Goal: Task Accomplishment & Management: Use online tool/utility

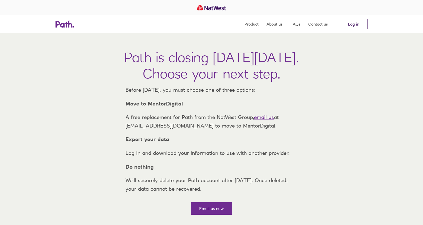
click at [355, 22] on link "Log in" at bounding box center [354, 24] width 28 height 10
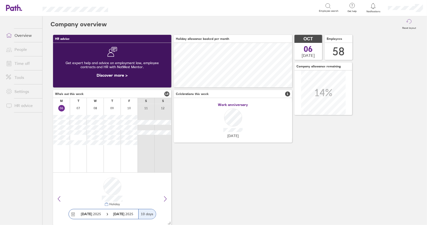
scroll to position [45, 118]
click at [21, 62] on link "Time off" at bounding box center [22, 63] width 40 height 10
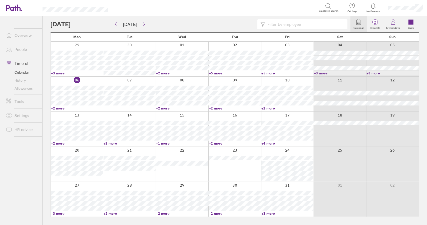
click at [25, 62] on link "Time off" at bounding box center [22, 63] width 40 height 10
click at [324, 28] on input at bounding box center [304, 25] width 79 height 10
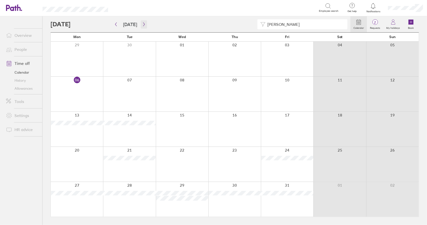
type input "john"
click at [142, 26] on button "button" at bounding box center [144, 24] width 6 height 8
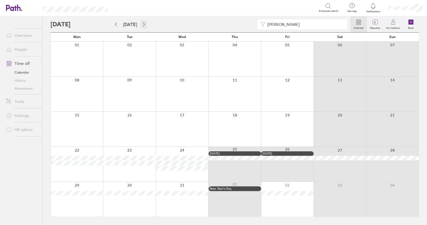
click at [142, 26] on button "button" at bounding box center [144, 24] width 6 height 8
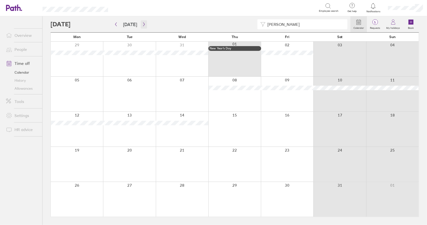
click at [142, 26] on button "button" at bounding box center [144, 24] width 6 height 8
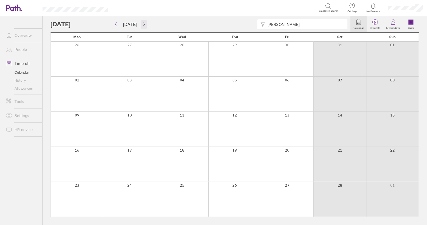
click at [142, 26] on button "button" at bounding box center [144, 24] width 6 height 8
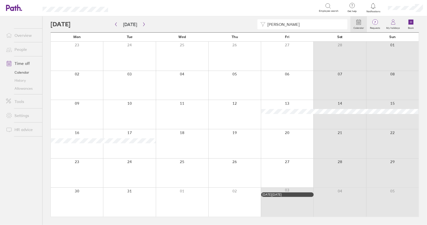
drag, startPoint x: 278, startPoint y: 23, endPoint x: 261, endPoint y: 25, distance: 16.8
click at [261, 25] on div "john" at bounding box center [302, 24] width 90 height 10
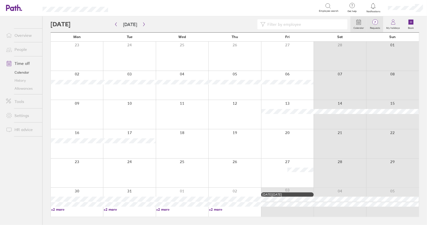
click at [372, 19] on icon at bounding box center [375, 22] width 6 height 6
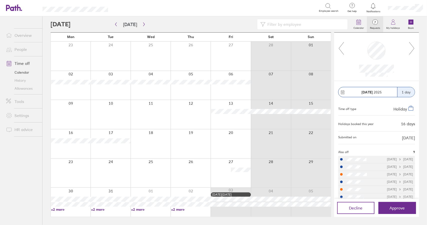
click at [340, 47] on icon at bounding box center [341, 49] width 6 height 14
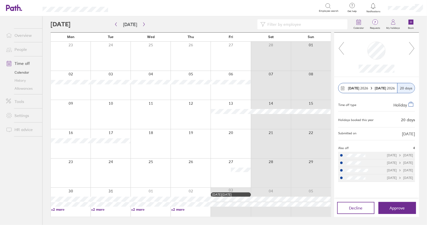
click at [340, 47] on icon at bounding box center [341, 49] width 6 height 14
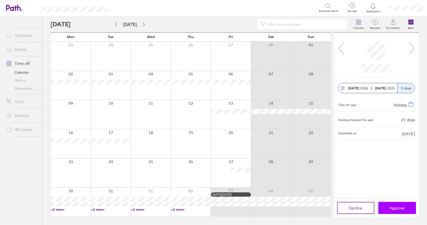
click at [398, 207] on span "Approve" at bounding box center [397, 207] width 15 height 5
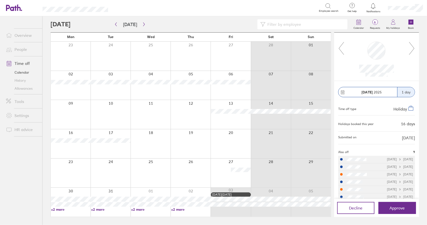
click at [22, 60] on link "Time off" at bounding box center [22, 63] width 40 height 10
